Goal: Find specific page/section: Find specific page/section

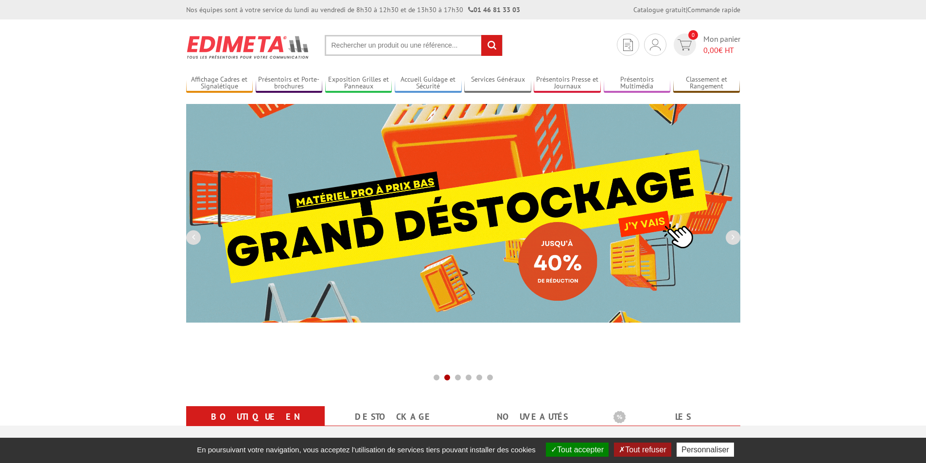
click at [348, 50] on input "text" at bounding box center [414, 45] width 178 height 21
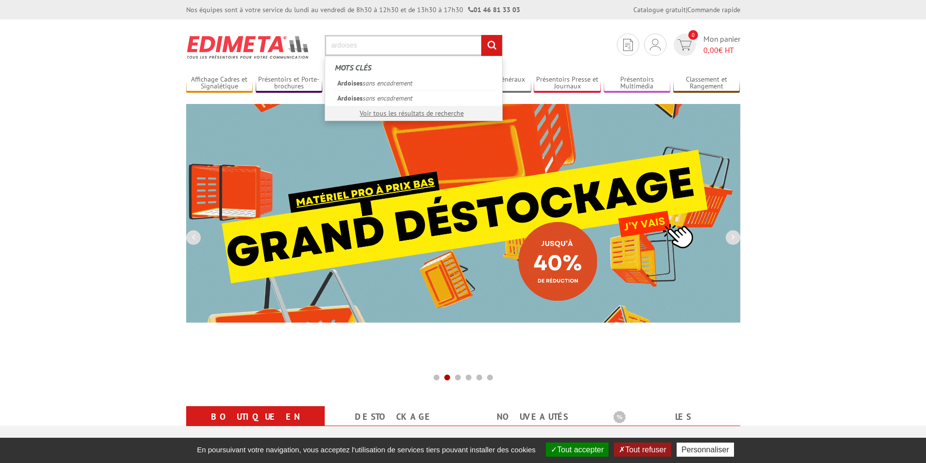
type input "ardoises"
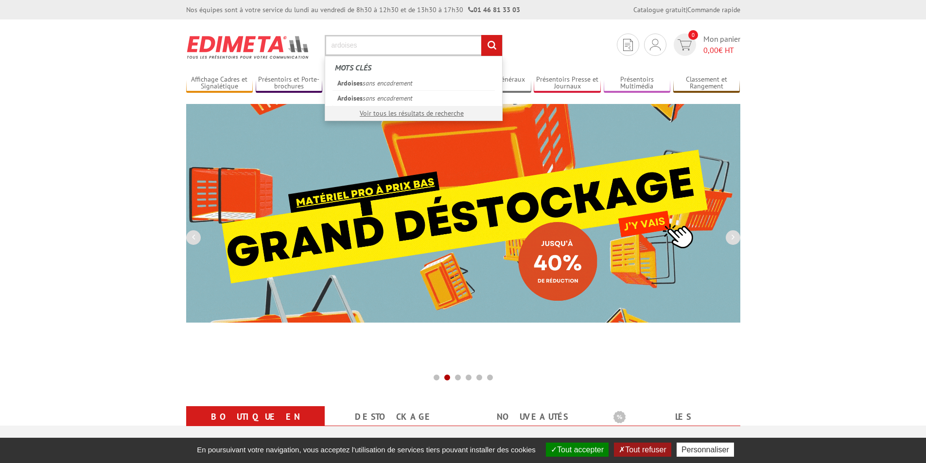
click at [481, 35] on input "rechercher" at bounding box center [491, 45] width 21 height 21
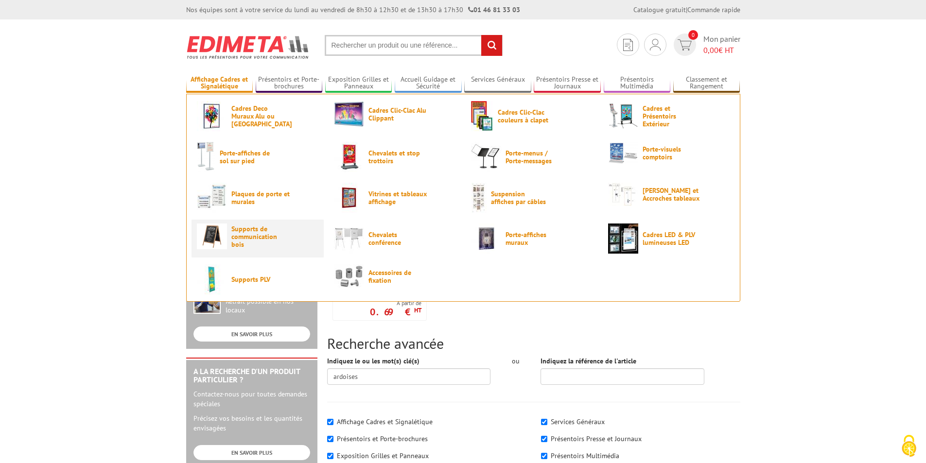
click at [237, 233] on span "Supports de communication bois" at bounding box center [260, 236] width 58 height 23
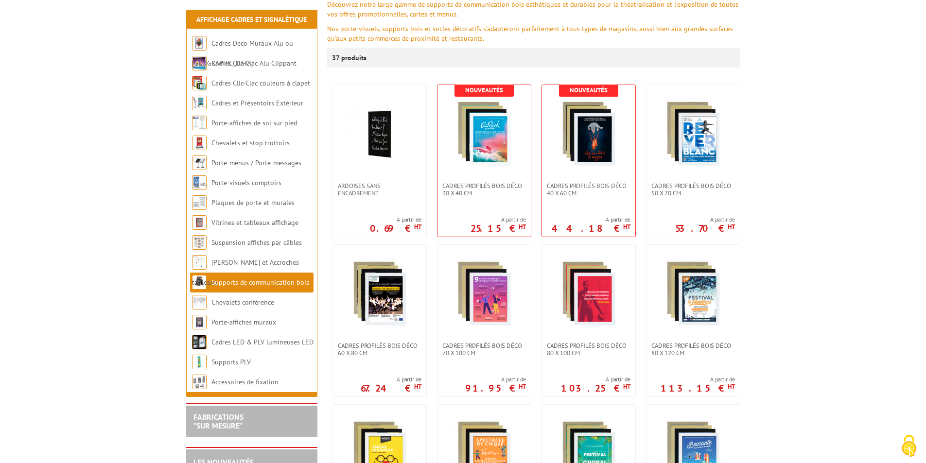
scroll to position [243, 0]
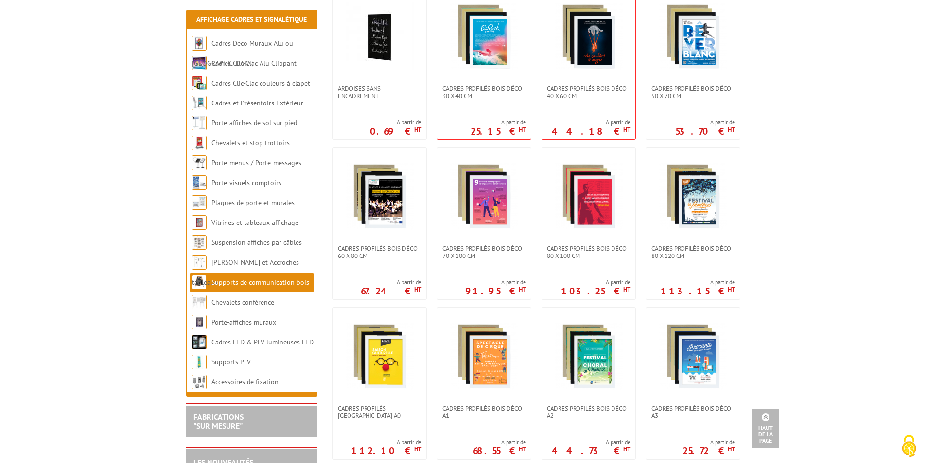
click at [278, 286] on link "Supports de communication bois" at bounding box center [260, 282] width 98 height 9
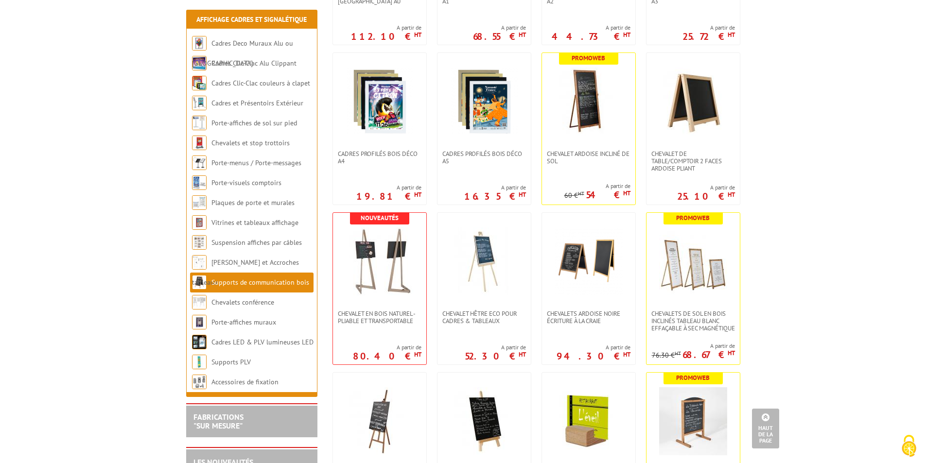
scroll to position [681, 0]
